Goal: Task Accomplishment & Management: Manage account settings

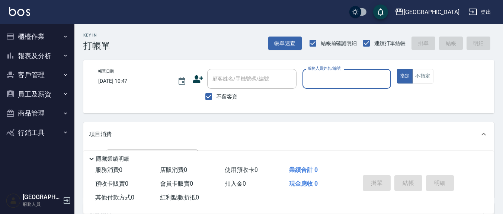
click at [31, 111] on button "商品管理" at bounding box center [37, 112] width 68 height 19
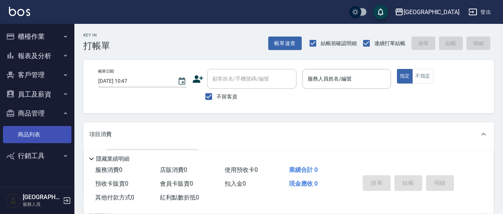
click at [29, 135] on link "商品列表" at bounding box center [37, 134] width 68 height 17
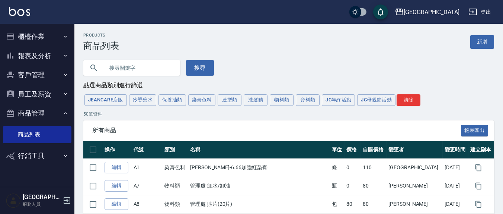
click at [136, 68] on input "text" at bounding box center [139, 68] width 70 height 20
type input "華"
click at [195, 61] on button "搜尋" at bounding box center [200, 68] width 28 height 16
click at [186, 60] on button "搜尋" at bounding box center [200, 68] width 28 height 16
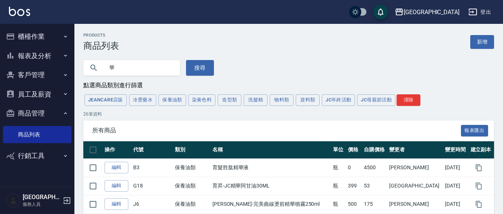
drag, startPoint x: 127, startPoint y: 68, endPoint x: 95, endPoint y: 63, distance: 32.7
click at [95, 63] on div "華" at bounding box center [131, 68] width 97 height 16
type input "PL"
click at [206, 73] on button "搜尋" at bounding box center [200, 68] width 28 height 16
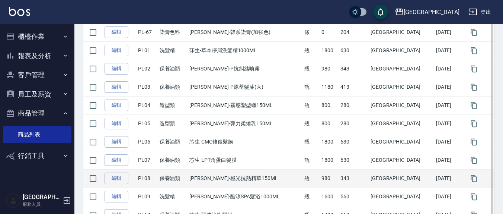
scroll to position [155, 0]
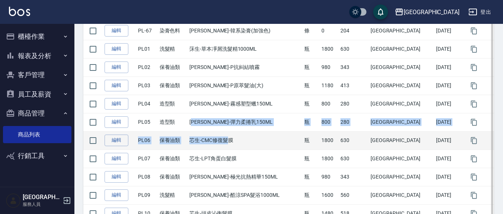
drag, startPoint x: 229, startPoint y: 123, endPoint x: 241, endPoint y: 138, distance: 18.8
click at [241, 138] on tbody "編輯 PL-66 染膏色料 荷琇-韓系染膏(一般) 條 0 183 上越新廟口 [DATE] 編輯 PL-67 染膏色料 荷琇-韓系染膏(加強色) 條 0 2…" at bounding box center [288, 158] width 411 height 310
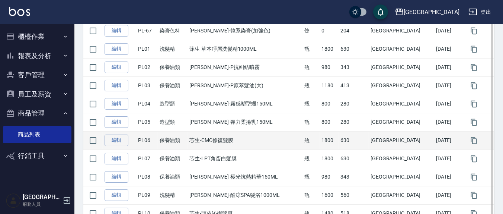
click at [259, 145] on td "芯生-CMC修復髮膜" at bounding box center [245, 140] width 115 height 18
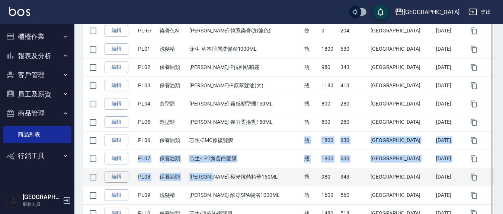
drag, startPoint x: 264, startPoint y: 142, endPoint x: 240, endPoint y: 168, distance: 35.6
click at [240, 168] on tbody "編輯 PL-66 染膏色料 荷琇-韓系染膏(一般) 條 0 183 上越新廟口 [DATE] 編輯 PL-67 染膏色料 荷琇-韓系染膏(加強色) 條 0 2…" at bounding box center [288, 158] width 411 height 310
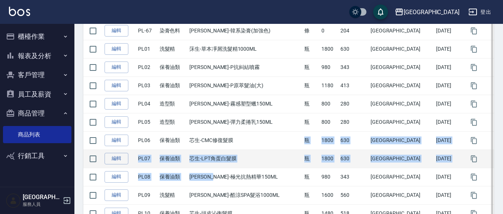
click at [253, 156] on td "芯生-LPT角蛋白髮膜" at bounding box center [245, 158] width 115 height 18
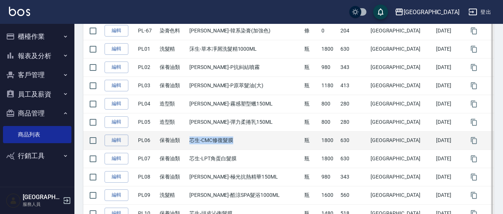
drag, startPoint x: 249, startPoint y: 142, endPoint x: 199, endPoint y: 134, distance: 50.8
click at [199, 134] on td "芯生-CMC修復髮膜" at bounding box center [245, 140] width 115 height 18
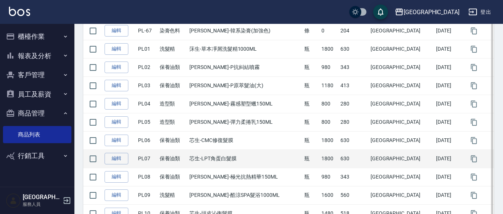
click at [256, 149] on td "芯生-LPT角蛋白髮膜" at bounding box center [245, 158] width 115 height 18
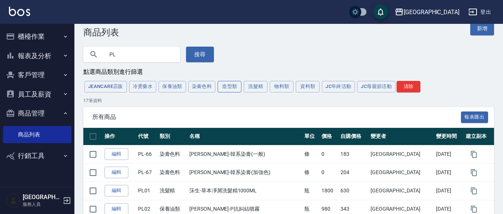
scroll to position [0, 0]
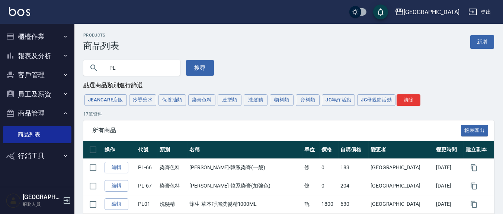
click at [235, 101] on button "造型類" at bounding box center [230, 100] width 24 height 12
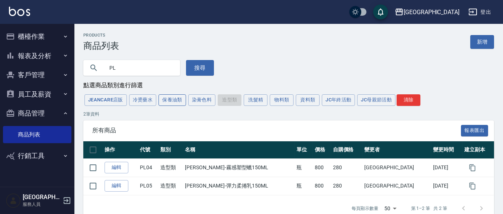
click at [165, 98] on button "保養油類" at bounding box center [172, 100] width 28 height 12
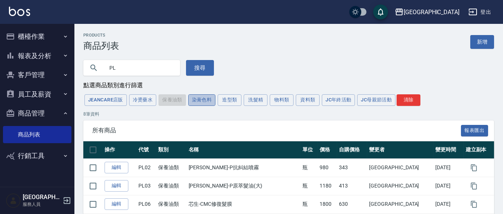
click at [199, 98] on button "染膏色料" at bounding box center [202, 100] width 28 height 12
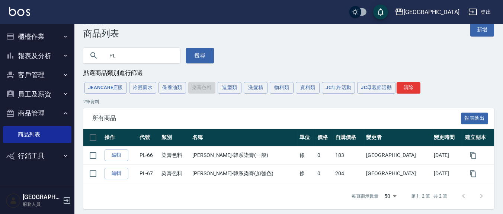
scroll to position [17, 0]
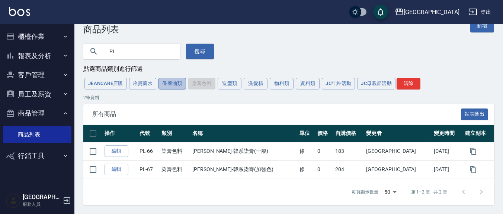
click at [171, 86] on button "保養油類" at bounding box center [172, 84] width 28 height 12
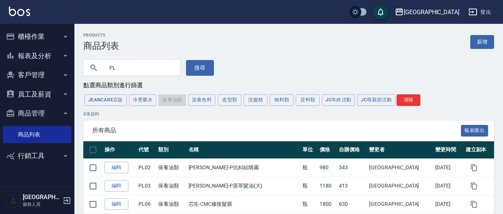
scroll to position [0, 0]
click at [240, 102] on button "造型類" at bounding box center [230, 100] width 24 height 12
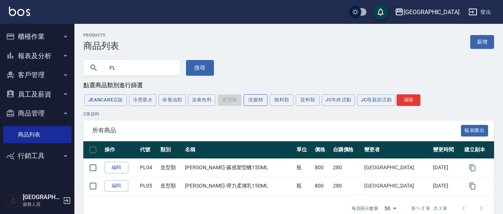
click at [261, 102] on button "洗髮精" at bounding box center [256, 100] width 24 height 12
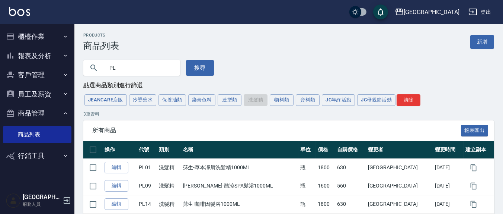
scroll to position [35, 0]
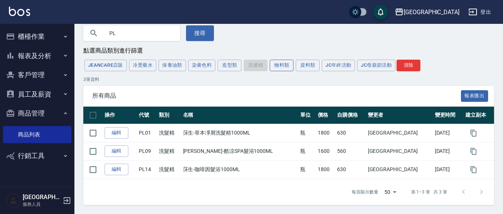
click at [279, 69] on button "物料類" at bounding box center [282, 66] width 24 height 12
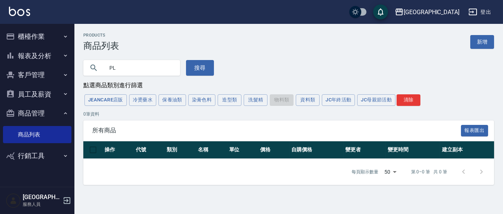
scroll to position [0, 0]
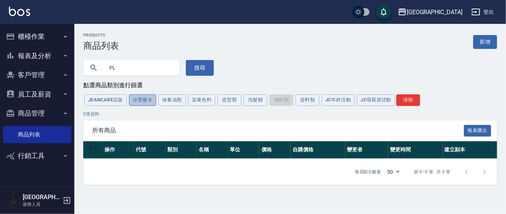
click at [148, 105] on button "冷燙藥水" at bounding box center [143, 100] width 28 height 12
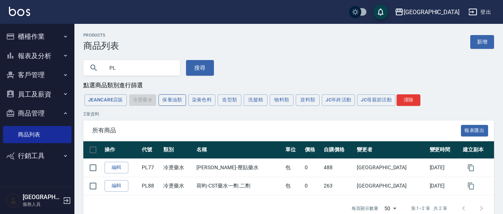
click at [174, 105] on button "保養油類" at bounding box center [172, 100] width 28 height 12
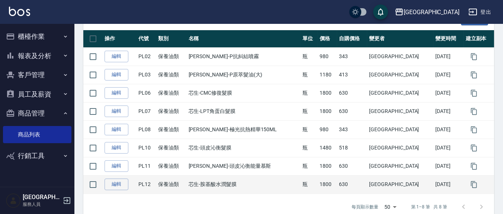
scroll to position [126, 0]
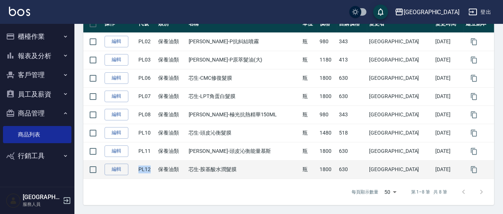
drag, startPoint x: 147, startPoint y: 169, endPoint x: 159, endPoint y: 169, distance: 11.9
click at [159, 169] on tr "編輯 PL12 保養油類 芯生-胺基酸水潤髮膜 瓶 1800 630 上越新廟口 [DATE]" at bounding box center [288, 169] width 411 height 18
copy td "PL12"
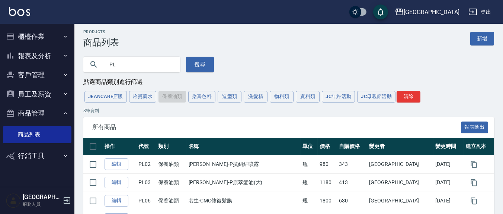
scroll to position [0, 0]
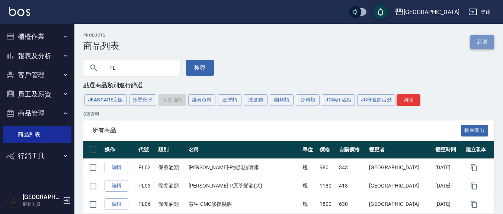
click at [484, 41] on link "新增" at bounding box center [482, 42] width 24 height 14
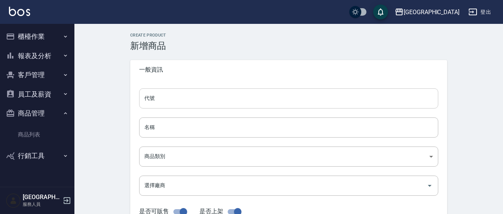
click at [176, 100] on input "代號" at bounding box center [288, 98] width 299 height 20
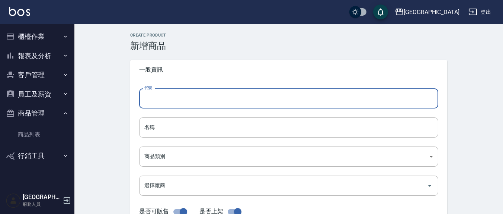
paste input "PL12"
drag, startPoint x: 151, startPoint y: 99, endPoint x: 178, endPoint y: 101, distance: 27.2
click at [177, 102] on input "PL12" at bounding box center [288, 98] width 299 height 20
type input "PL19"
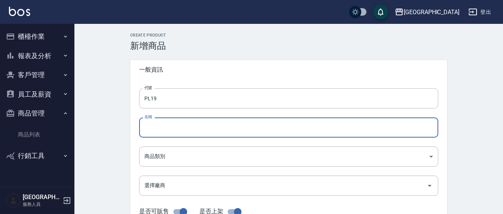
click at [198, 128] on input "名稱" at bounding box center [288, 127] width 299 height 20
type input "PLANPLAN靜夜奇蹟修復霜"
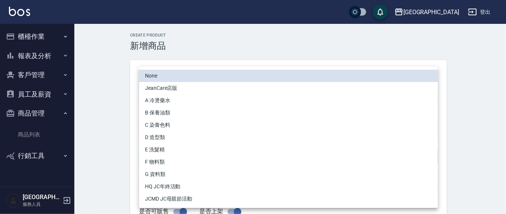
click at [165, 113] on li "B 保養油類" at bounding box center [288, 112] width 299 height 12
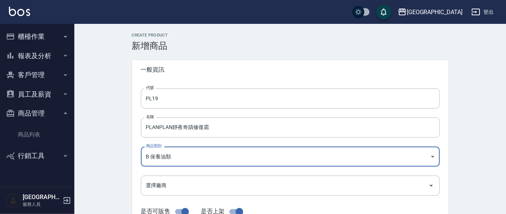
type input "9c4b622f-fdd2-4013-a161-06e3731e5c4f"
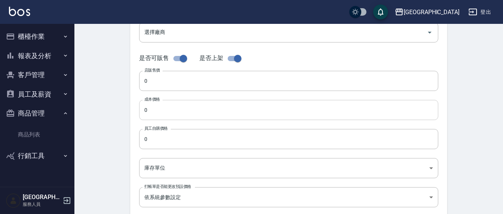
scroll to position [155, 0]
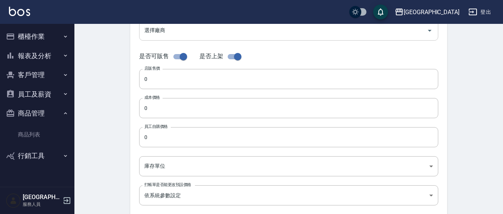
click at [180, 31] on input "選擇廠商" at bounding box center [282, 30] width 281 height 13
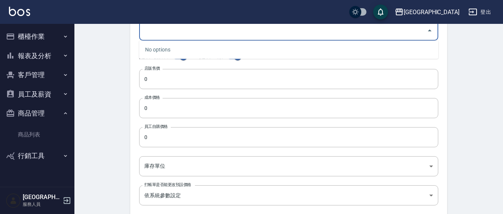
click at [116, 57] on div "Create Product 新增商品 一般資訊 代號 PL19 代號 名稱 PLANPLAN靜夜奇蹟修復霜 名稱 商品類別 B 保養油類 9c4b622…" at bounding box center [288, 114] width 429 height 490
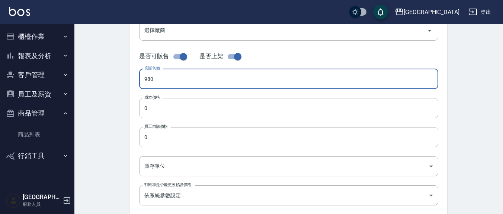
type input "980"
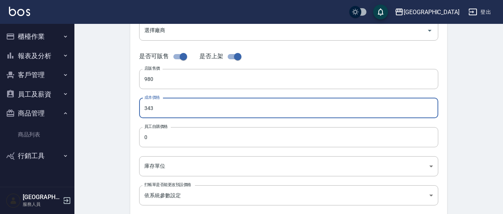
type input "343"
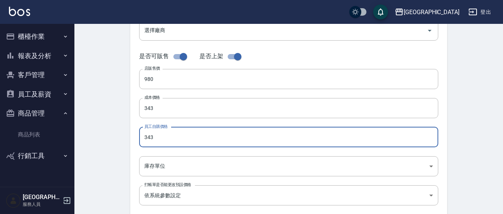
type input "343"
click at [173, 176] on div "代號 PL19 代號 名稱 PLANPLAN靜夜奇蹟修復霜 名稱 商品類別 B 保養油類 9c4b622f-fdd2-4013-a161-06e3731e…" at bounding box center [288, 73] width 317 height 298
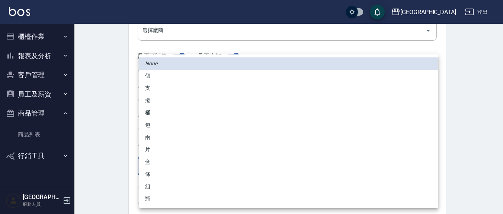
click at [170, 165] on body "上越新廟口 登出 櫃檯作業 打帳單 帳單列表 現金收支登錄 材料自購登錄 每日結帳 報表及分析 報表目錄 店家區間累計表 店家日報表 互助日報表 互助月報表 …" at bounding box center [251, 101] width 503 height 513
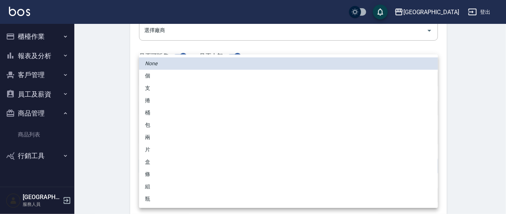
click at [154, 173] on li "條" at bounding box center [288, 174] width 299 height 12
type input "條"
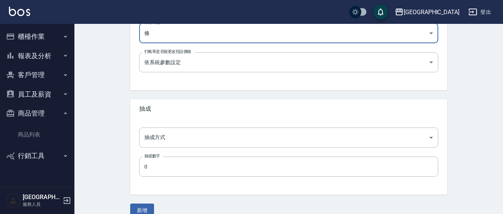
scroll to position [300, 0]
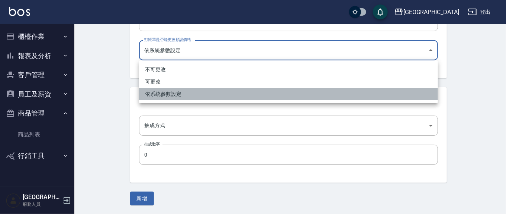
click at [157, 93] on li "依系統參數設定" at bounding box center [288, 94] width 299 height 12
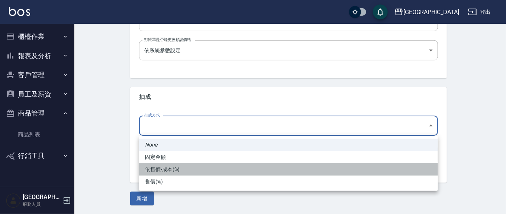
click at [164, 170] on li "依售價-成本(%)" at bounding box center [288, 169] width 299 height 12
type input "byCost"
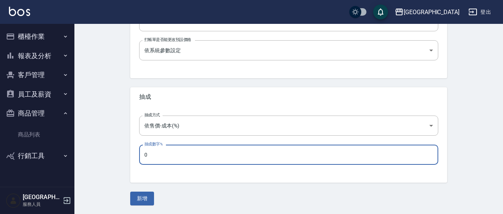
drag, startPoint x: 160, startPoint y: 153, endPoint x: 118, endPoint y: 142, distance: 43.4
type input "600"
click at [130, 191] on button "新增" at bounding box center [142, 198] width 24 height 14
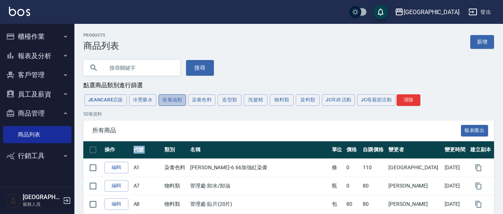
click at [178, 98] on button "保養油類" at bounding box center [172, 100] width 28 height 12
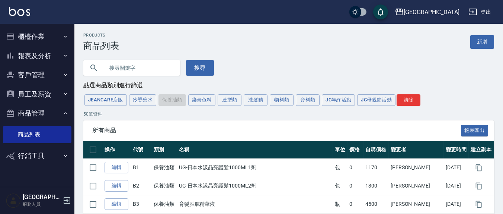
click at [166, 99] on div "JeanCare店販 冷燙藥水 保養油類 染膏色料 造型類 洗髮精 物料類 資料類 JC年終活動 JC母親節活動 清除" at bounding box center [288, 100] width 411 height 14
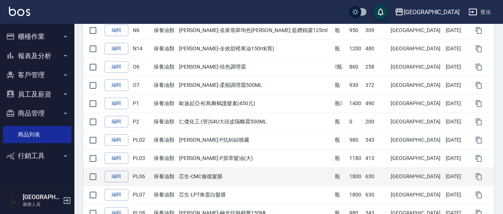
scroll to position [888, 0]
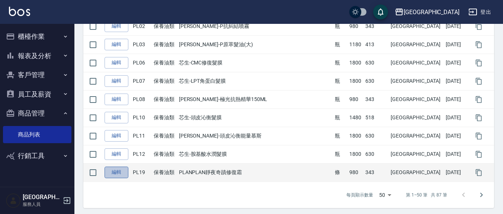
click at [116, 168] on link "編輯" at bounding box center [117, 172] width 24 height 12
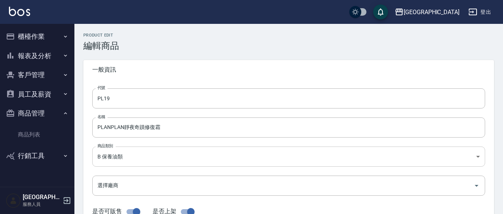
type input "PL19"
type input "PLANPLAN靜夜奇蹟修復霜"
type input "9c4b622f-fdd2-4013-a161-06e3731e5c4f"
type input "980"
type input "343"
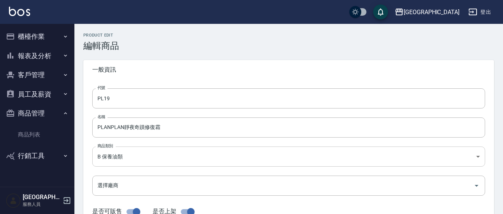
type input "343"
type input "條"
type input "UNSET"
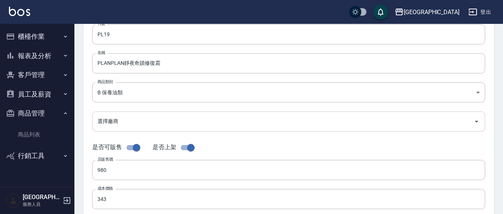
scroll to position [77, 0]
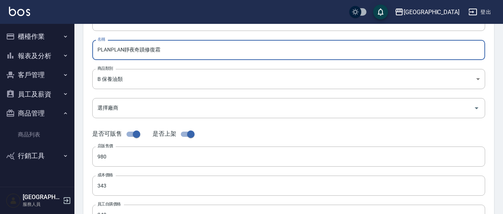
drag, startPoint x: 123, startPoint y: 51, endPoint x: 86, endPoint y: 47, distance: 37.7
click at [86, 47] on div "代號 PL19 代號 名稱 PLANPLAN靜夜奇蹟修復霜 名稱 商品類別 B 保養油類 9c4b622f-fdd2-4013-a161-06e3731e…" at bounding box center [288, 151] width 411 height 298
type input "[PERSON_NAME]-靜夜奇蹟修復霜"
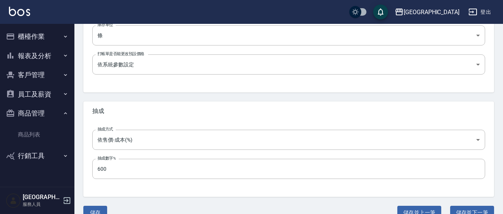
scroll to position [300, 0]
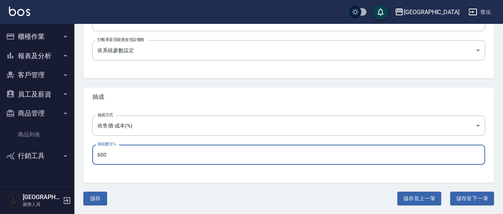
click at [151, 155] on input "600" at bounding box center [288, 154] width 393 height 20
type input "60"
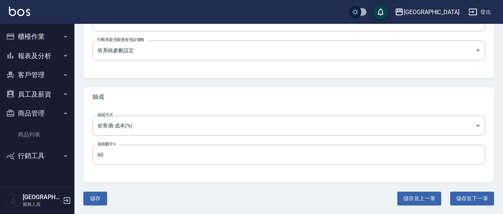
click at [211, 182] on div "抽成方式 依售價-成本(%) byCost 抽成方式 抽成數字% 60 抽成數字%" at bounding box center [288, 144] width 411 height 76
click at [87, 195] on button "儲存" at bounding box center [95, 198] width 24 height 14
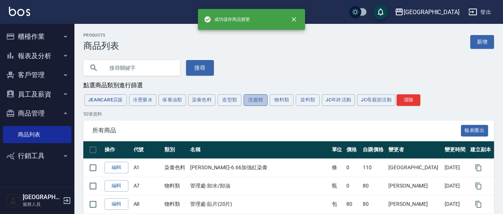
click at [246, 101] on button "洗髮精" at bounding box center [256, 100] width 24 height 12
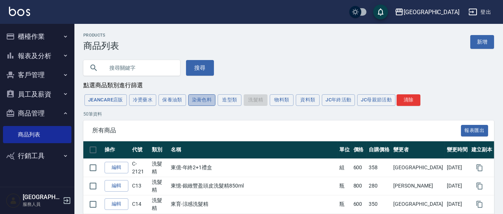
click at [211, 99] on button "染膏色料" at bounding box center [202, 100] width 28 height 12
click at [234, 97] on button "造型類" at bounding box center [230, 100] width 24 height 12
click at [249, 102] on button "洗髮精" at bounding box center [256, 100] width 24 height 12
click at [249, 102] on div "JeanCare店販 冷燙藥水 保養油類 染膏色料 造型類 洗髮精 物料類 資料類 JC年終活動 JC母親節活動 清除" at bounding box center [288, 100] width 411 height 14
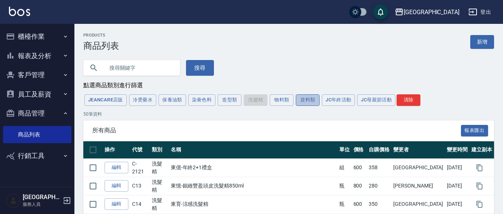
click at [310, 104] on button "資料類" at bounding box center [308, 100] width 24 height 12
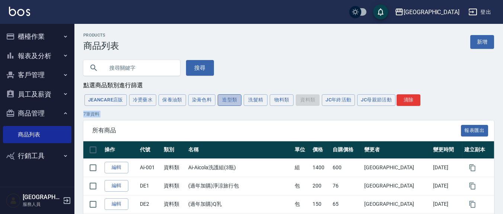
click at [231, 102] on button "造型類" at bounding box center [230, 100] width 24 height 12
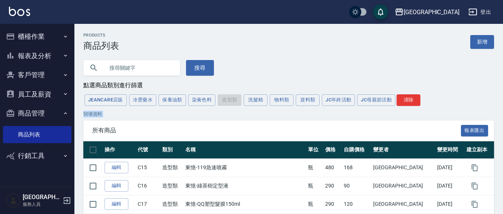
drag, startPoint x: 172, startPoint y: 99, endPoint x: 273, endPoint y: 117, distance: 103.3
click at [172, 99] on button "保養油類" at bounding box center [172, 100] width 28 height 12
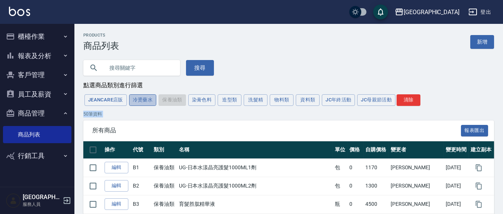
click at [137, 96] on button "冷燙藥水" at bounding box center [143, 100] width 28 height 12
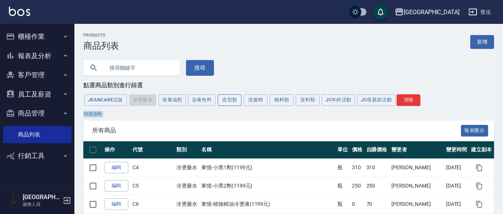
click at [230, 99] on button "造型類" at bounding box center [230, 100] width 24 height 12
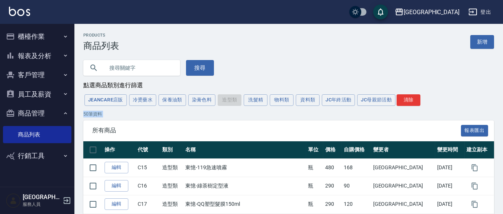
scroll to position [155, 0]
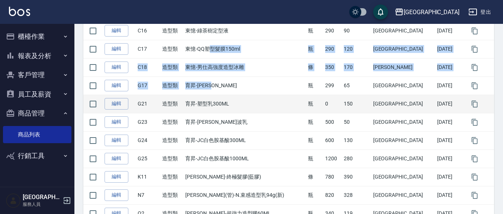
drag, startPoint x: 221, startPoint y: 47, endPoint x: 282, endPoint y: 95, distance: 77.3
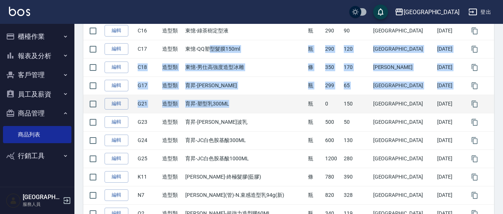
click at [283, 95] on td "育昇-塑型乳300ML" at bounding box center [244, 104] width 123 height 18
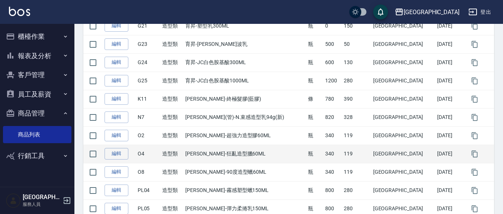
scroll to position [387, 0]
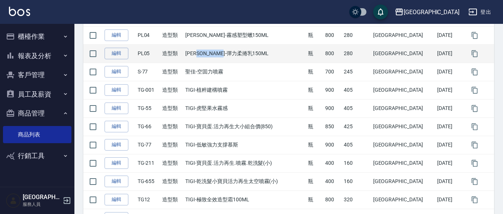
drag, startPoint x: 237, startPoint y: 57, endPoint x: 208, endPoint y: 59, distance: 29.5
click at [208, 59] on td "[PERSON_NAME]-彈力柔捲乳150ML" at bounding box center [244, 53] width 123 height 18
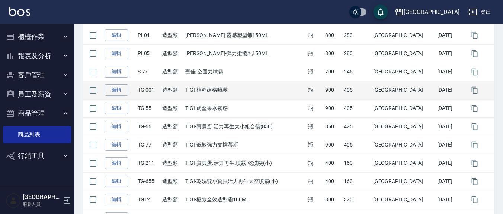
click at [262, 87] on td "TIGI-植粹建構噴霧" at bounding box center [244, 90] width 123 height 18
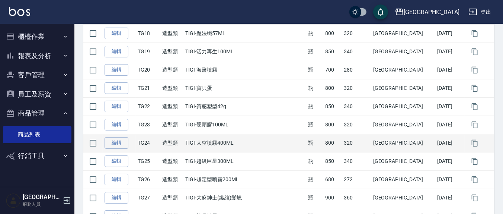
scroll to position [620, 0]
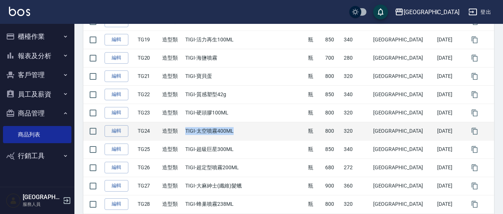
drag, startPoint x: 252, startPoint y: 132, endPoint x: 228, endPoint y: 130, distance: 23.9
click at [189, 127] on td "TIGI-太空噴霧400ML" at bounding box center [244, 131] width 123 height 18
click at [319, 138] on td "瓶" at bounding box center [314, 131] width 17 height 18
drag, startPoint x: 177, startPoint y: 124, endPoint x: 167, endPoint y: 123, distance: 9.7
click at [167, 123] on tr "編輯 TG24 造型類 TIGI-太空噴霧400ML 瓶 800 320 上越新廟口 [DATE]" at bounding box center [288, 131] width 411 height 18
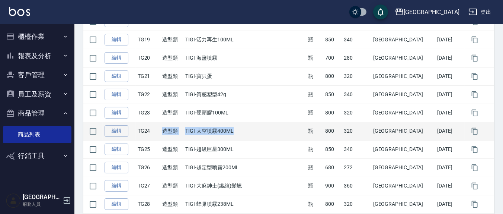
click at [237, 129] on td "TIGI-太空噴霧400ML" at bounding box center [244, 131] width 123 height 18
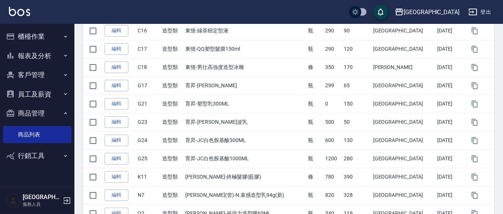
scroll to position [0, 0]
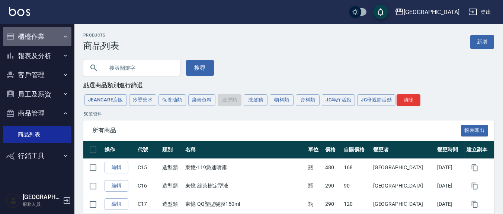
click at [42, 38] on button "櫃檯作業" at bounding box center [37, 36] width 68 height 19
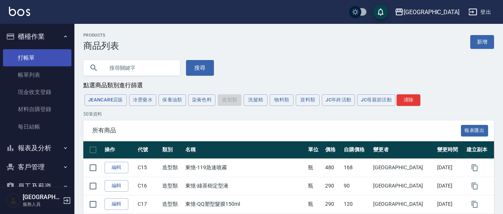
click at [20, 56] on link "打帳單" at bounding box center [37, 57] width 68 height 17
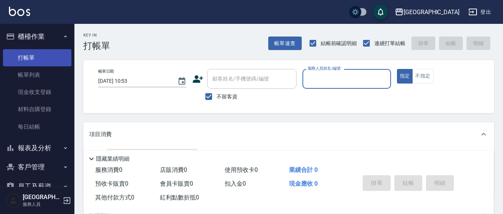
click at [22, 53] on link "打帳單" at bounding box center [37, 57] width 68 height 17
